Goal: Task Accomplishment & Management: Complete application form

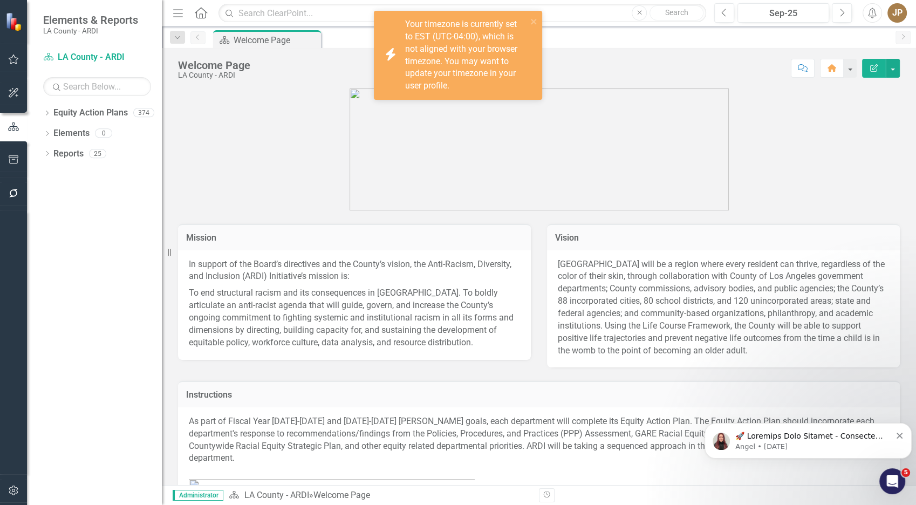
click at [44, 121] on div "Dropdown Equity Action Plans 374" at bounding box center [102, 114] width 119 height 20
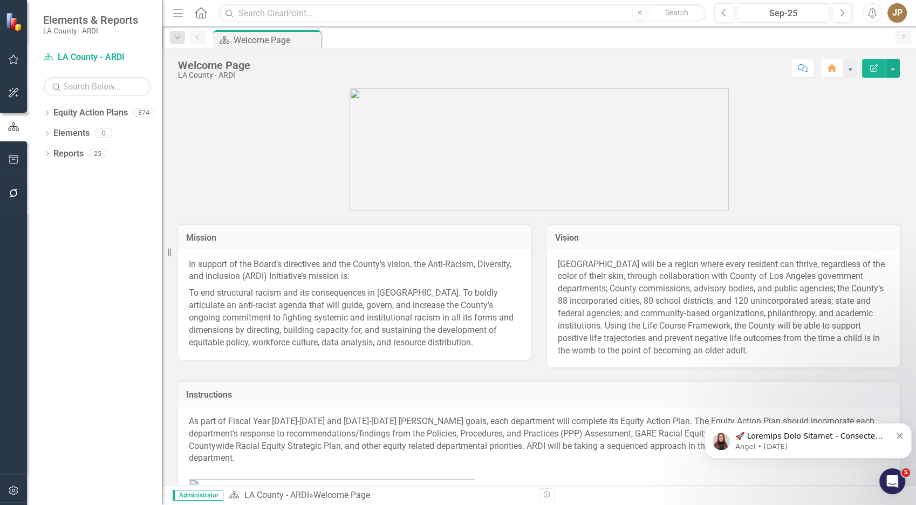
click at [45, 115] on icon "Dropdown" at bounding box center [47, 114] width 8 height 6
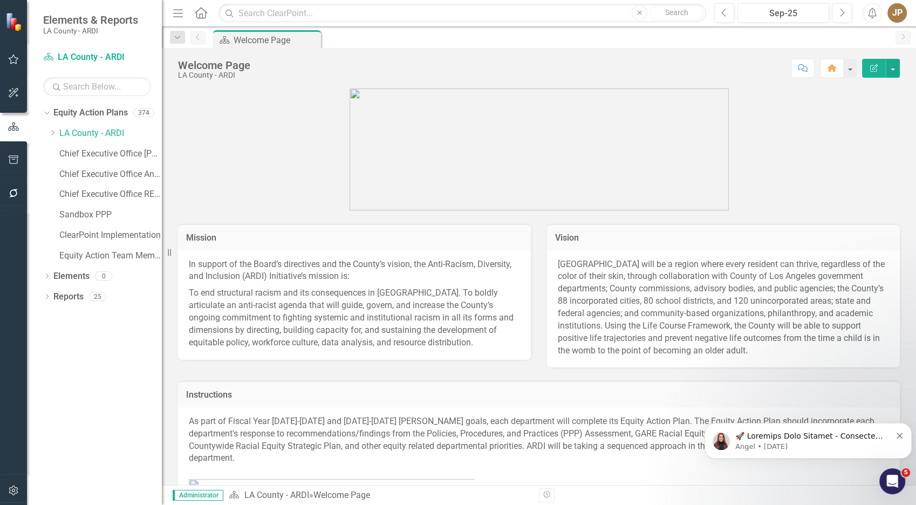
click at [52, 136] on div "Dropdown" at bounding box center [53, 133] width 8 height 9
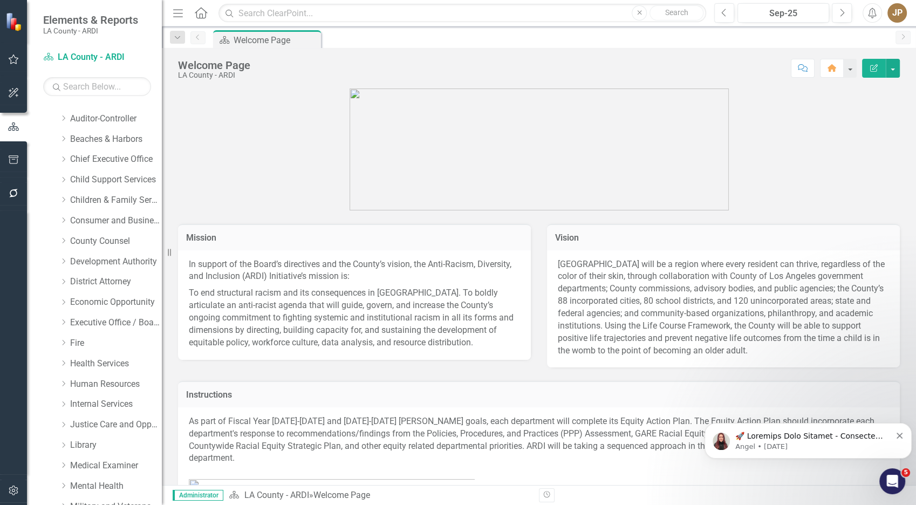
scroll to position [599, 0]
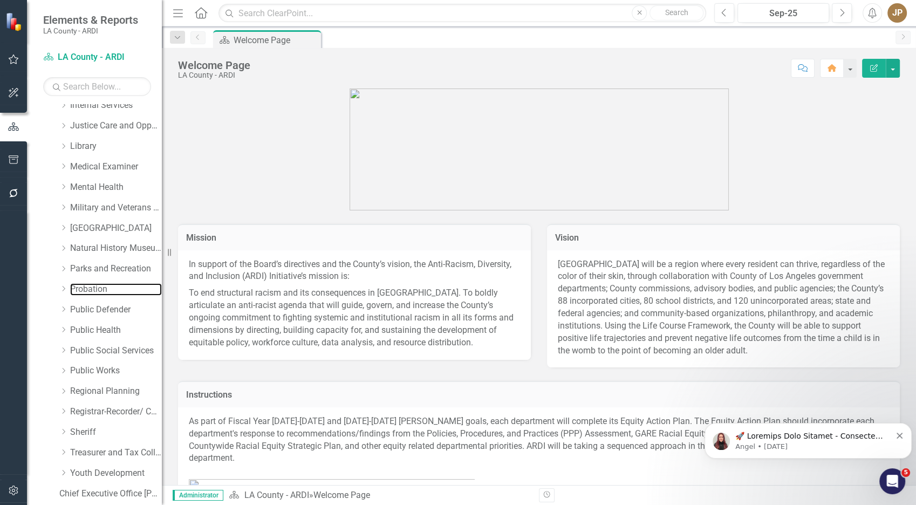
click at [92, 290] on link "Probation" at bounding box center [116, 289] width 92 height 12
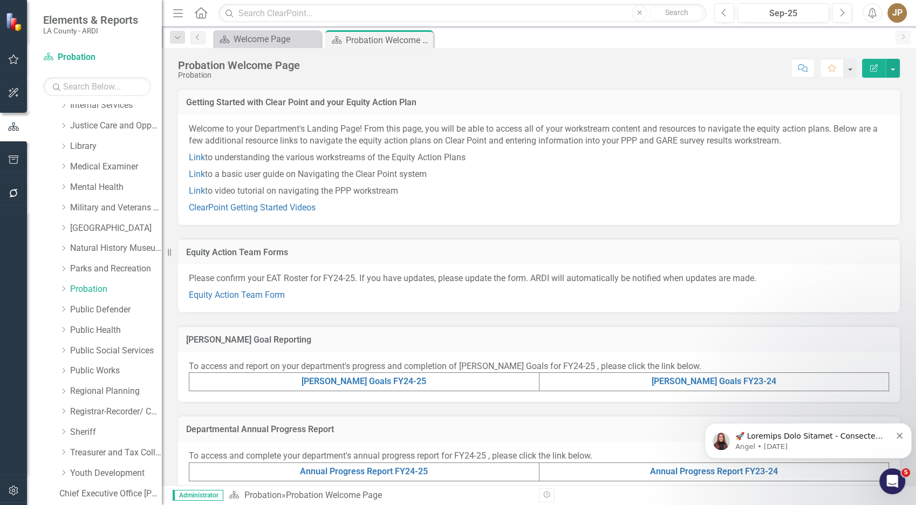
click at [212, 302] on div "Please confirm your EAT Roster for FY24-25. If you have updates, please update …" at bounding box center [538, 288] width 721 height 48
click at [217, 294] on link "Equity Action Team Form" at bounding box center [237, 295] width 96 height 10
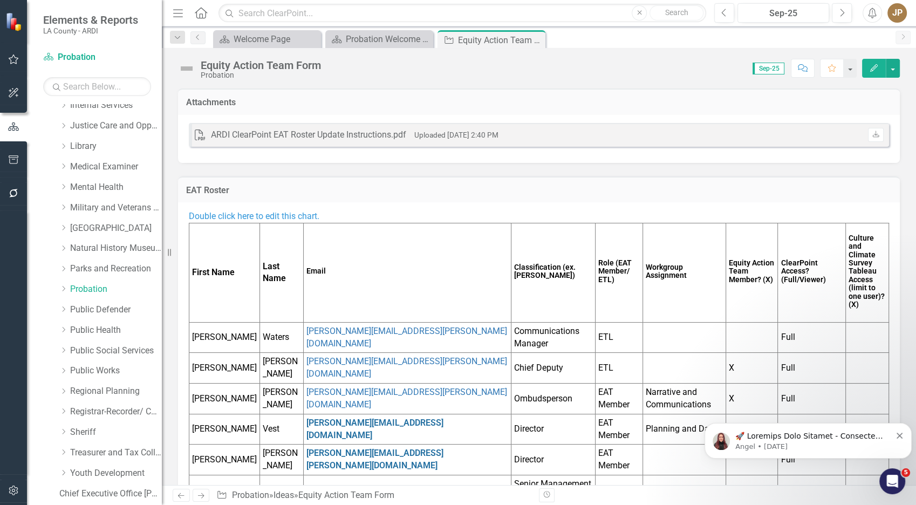
scroll to position [229, 0]
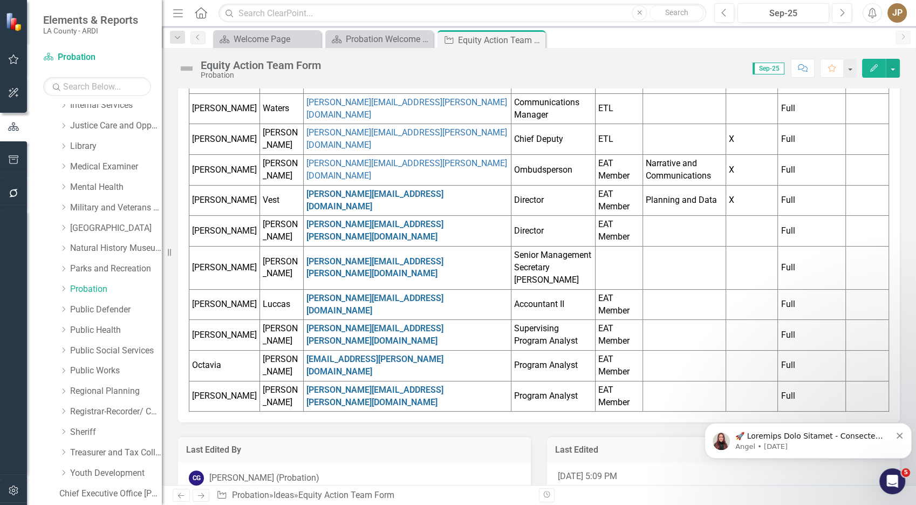
click at [676, 255] on td at bounding box center [683, 267] width 83 height 43
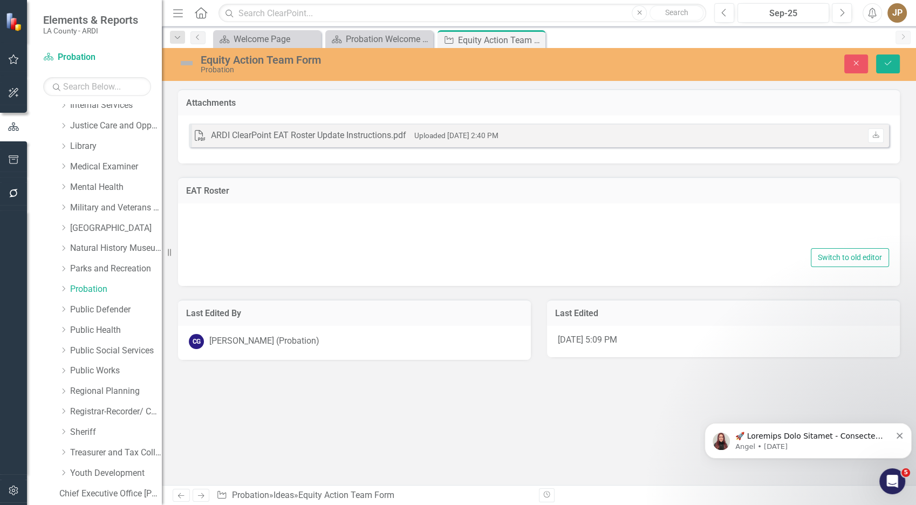
type textarea "<p><span style="color: #3598db;">Double click here to edit this chart.</span></…"
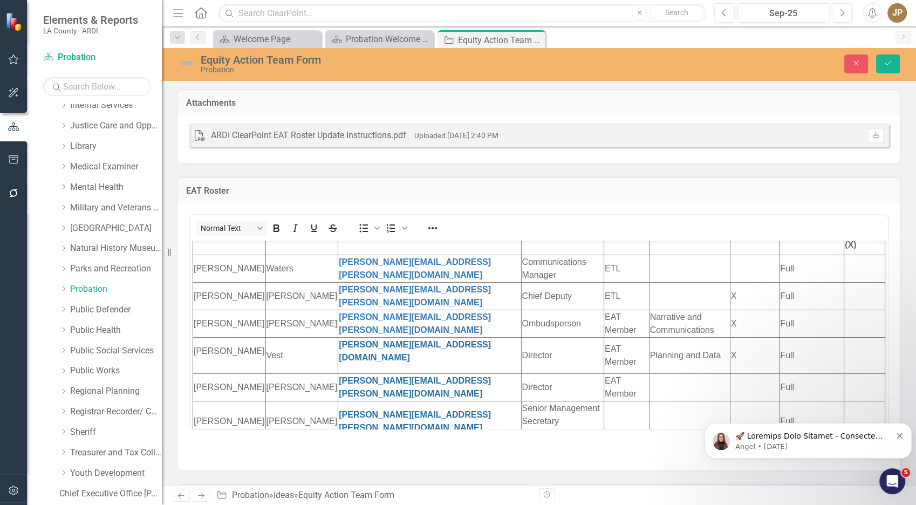
scroll to position [208, 0]
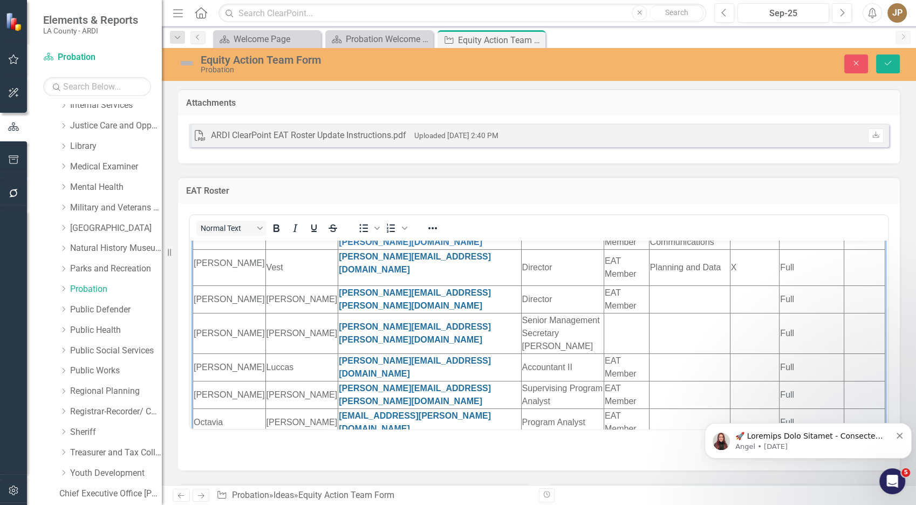
click at [676, 353] on td "Rich Text Area. Press ALT-0 for help." at bounding box center [689, 366] width 81 height 27
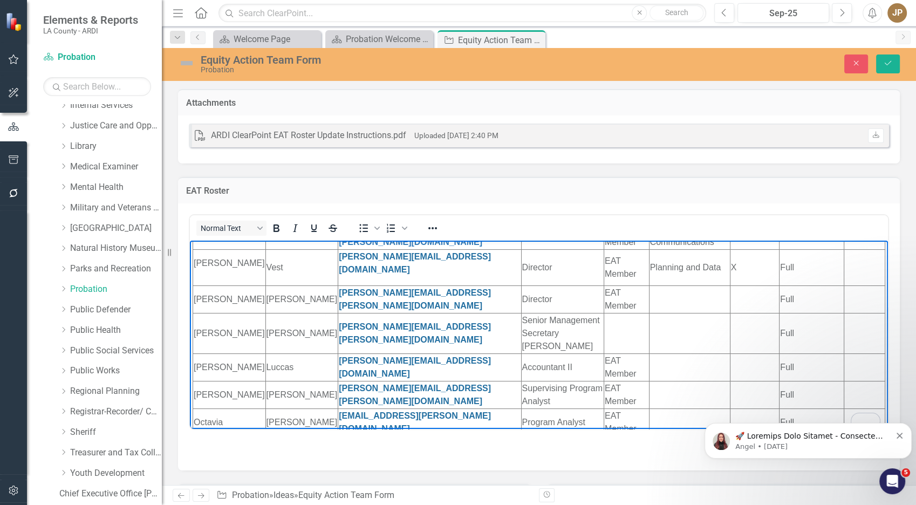
copy span "Double click here to edit this chart."
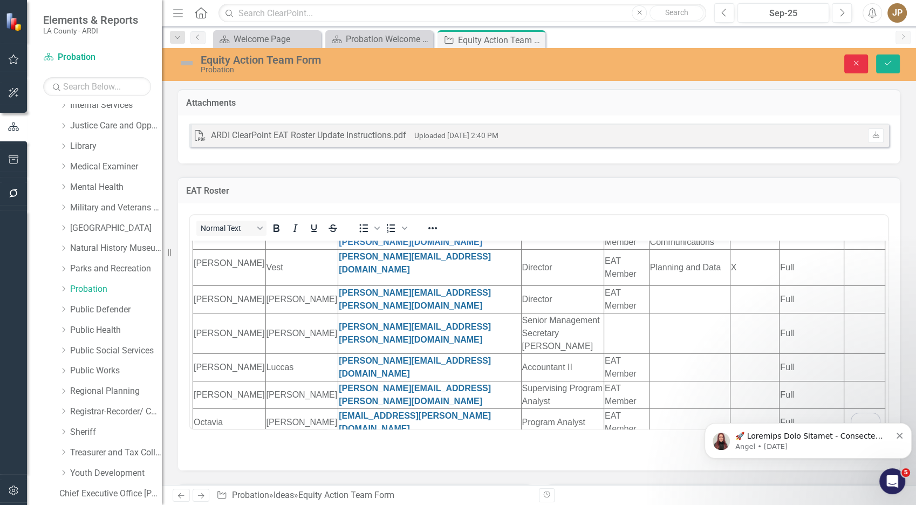
click at [857, 63] on icon "Close" at bounding box center [856, 63] width 10 height 8
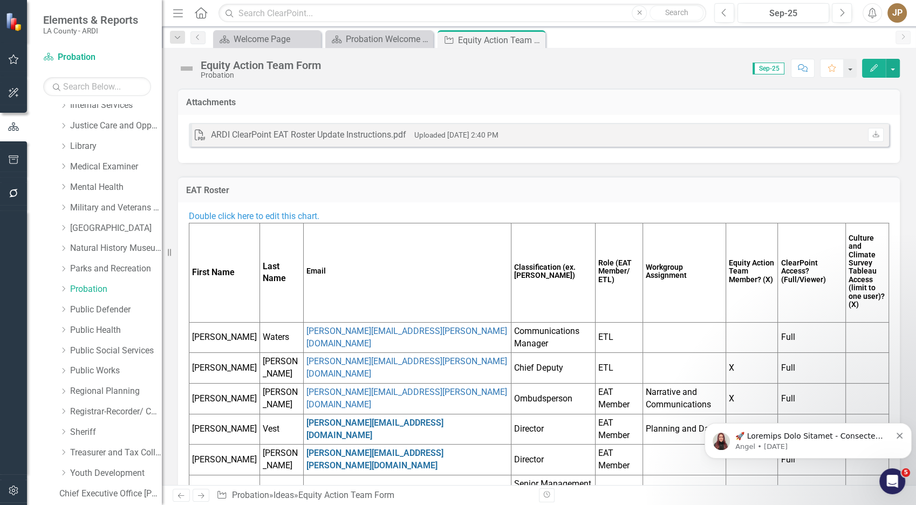
scroll to position [229, 0]
